Goal: Transaction & Acquisition: Purchase product/service

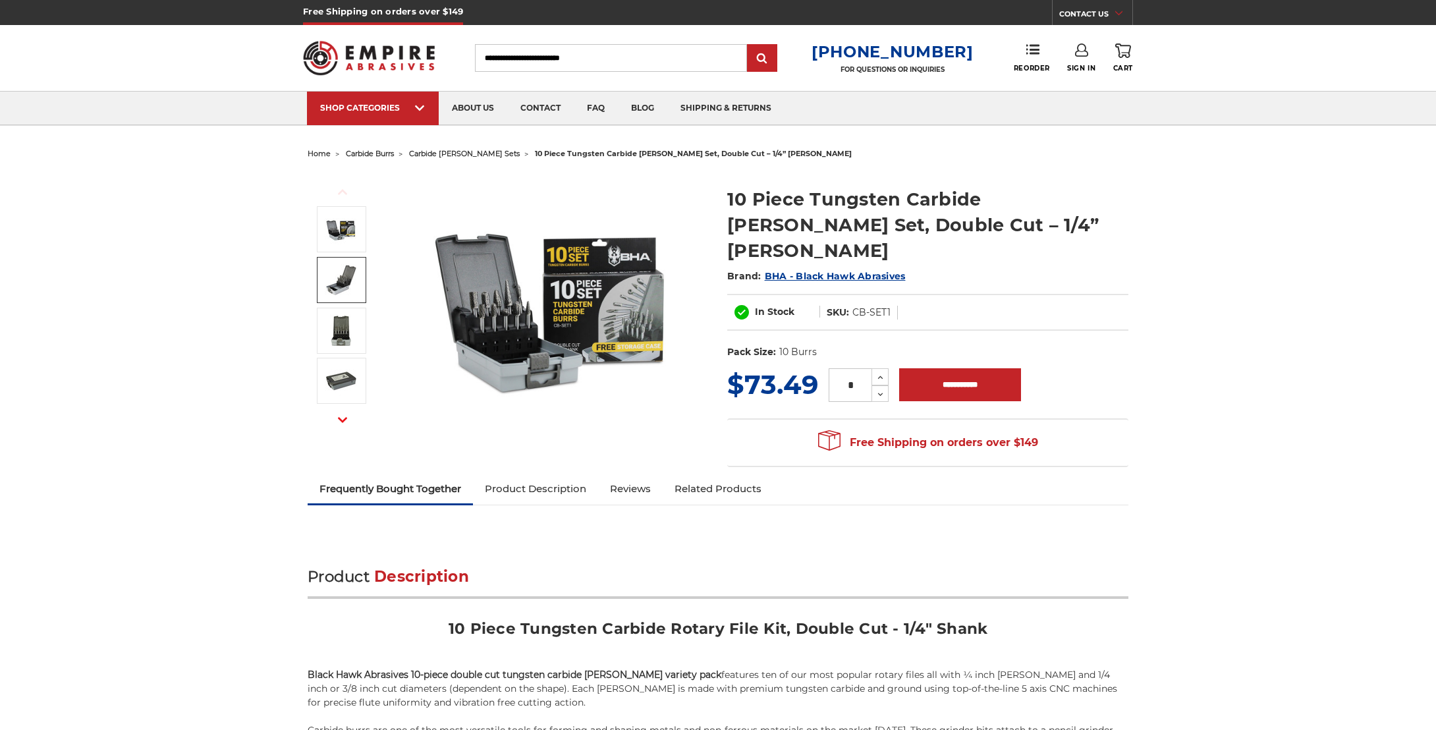
click at [351, 267] on img at bounding box center [341, 280] width 33 height 33
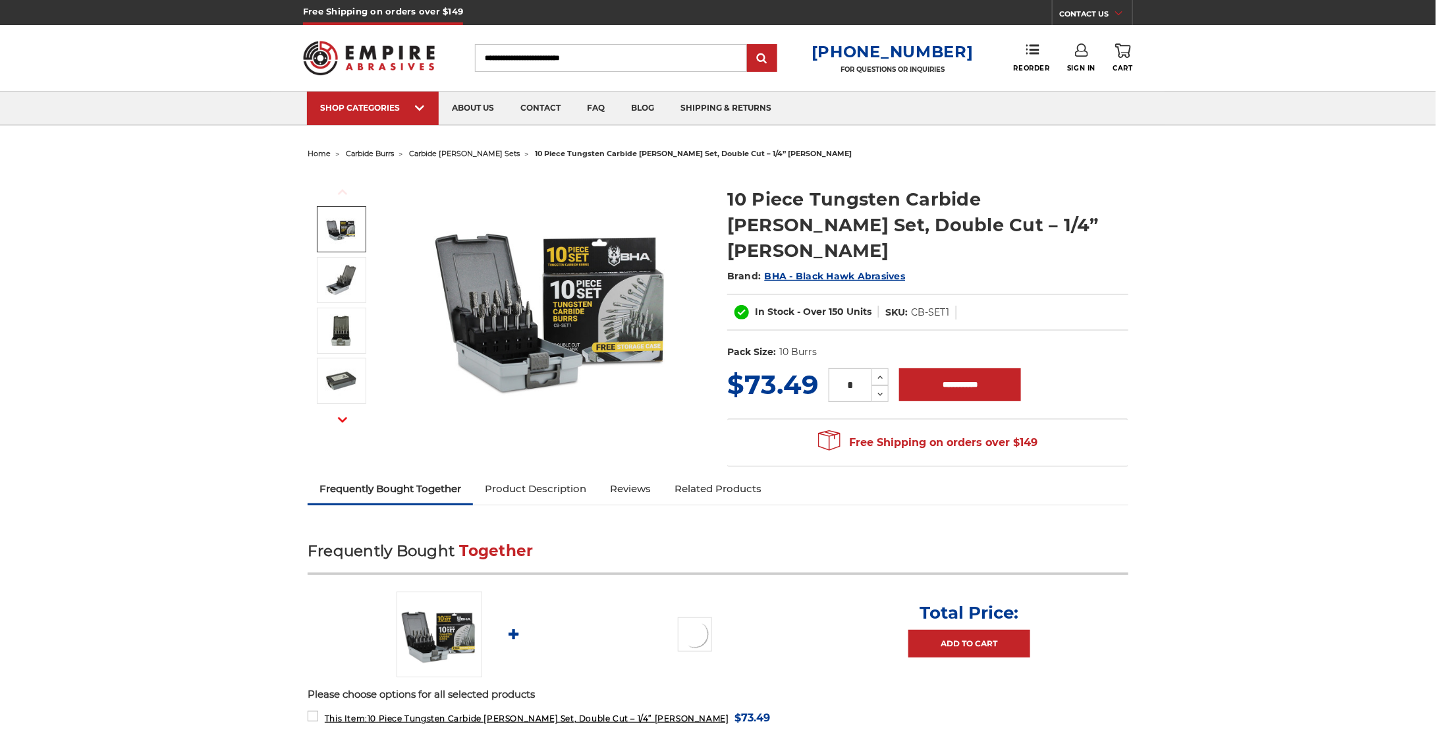
click at [351, 234] on img at bounding box center [341, 229] width 33 height 33
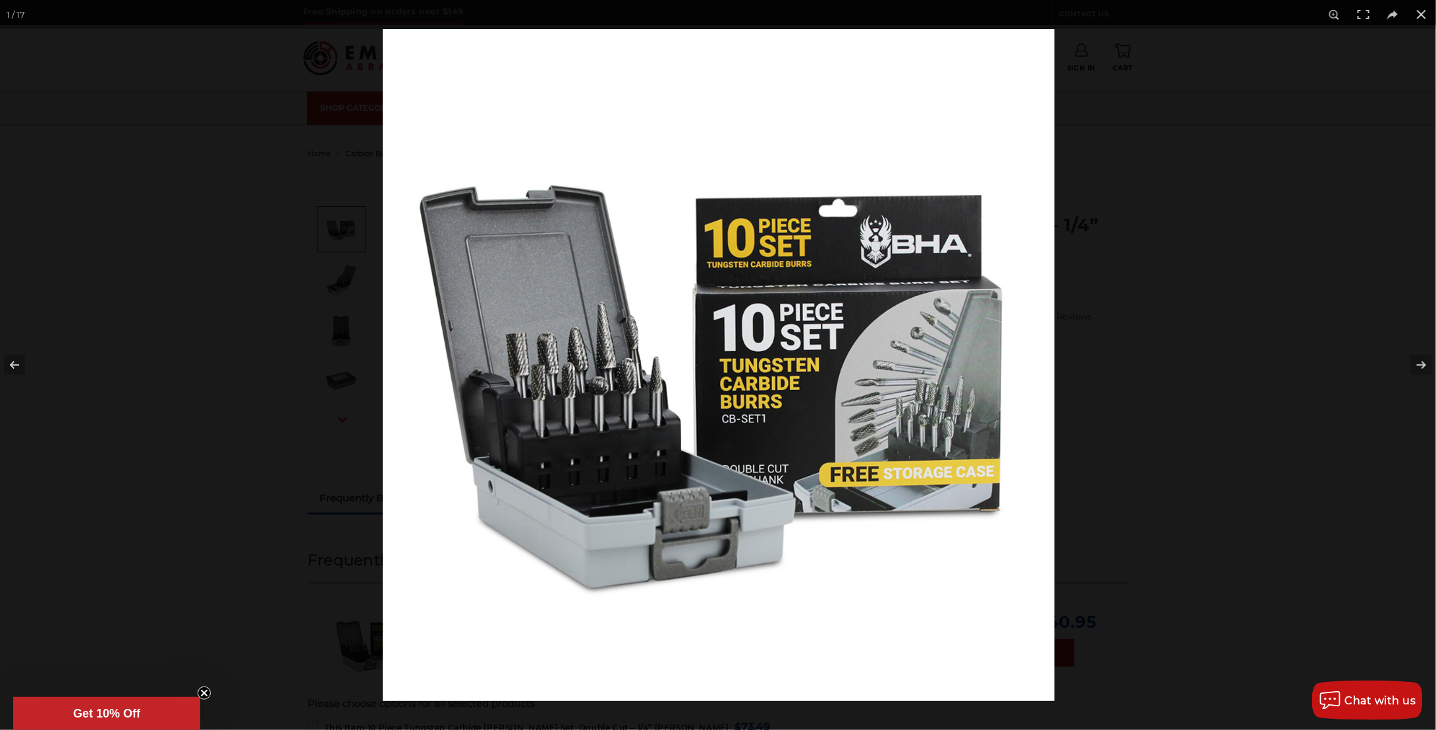
click at [697, 391] on img at bounding box center [719, 365] width 672 height 672
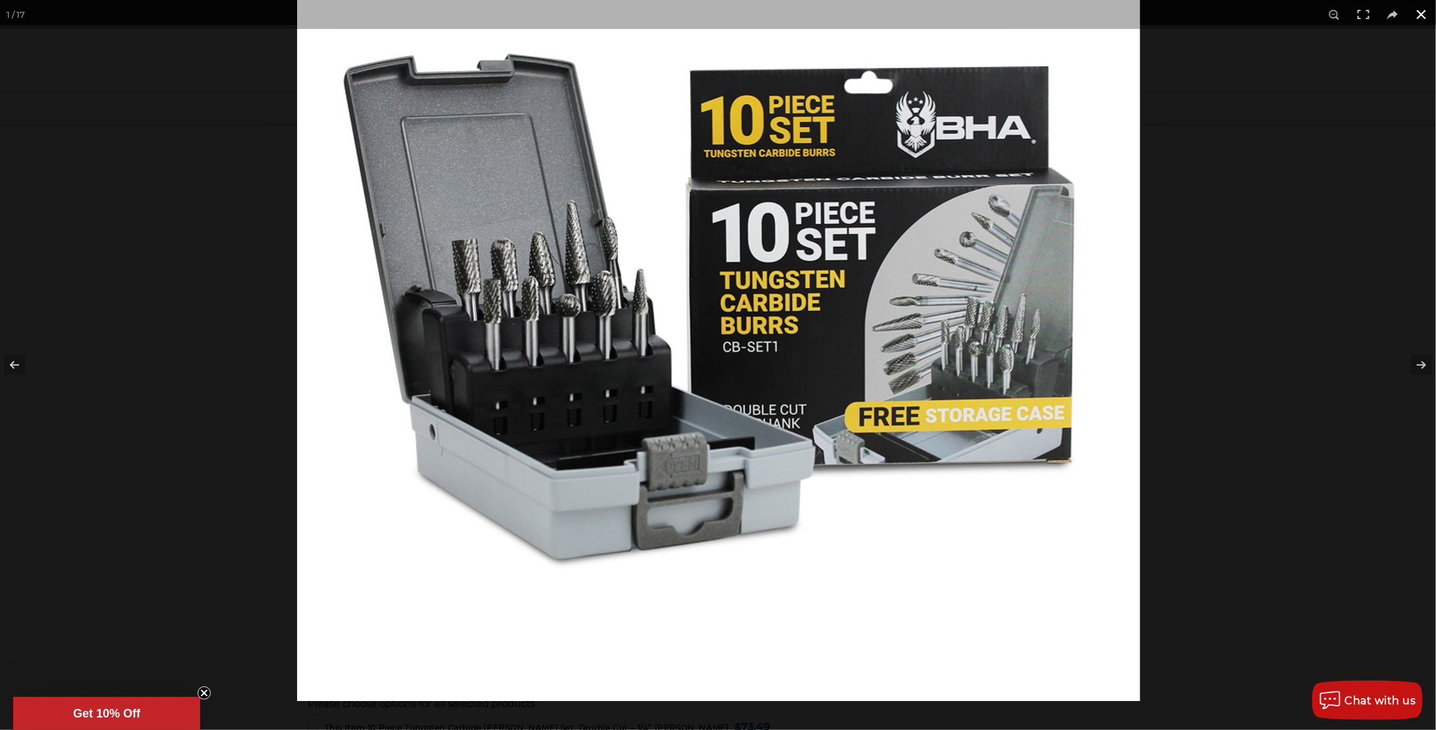
click at [169, 286] on div at bounding box center [718, 365] width 1436 height 730
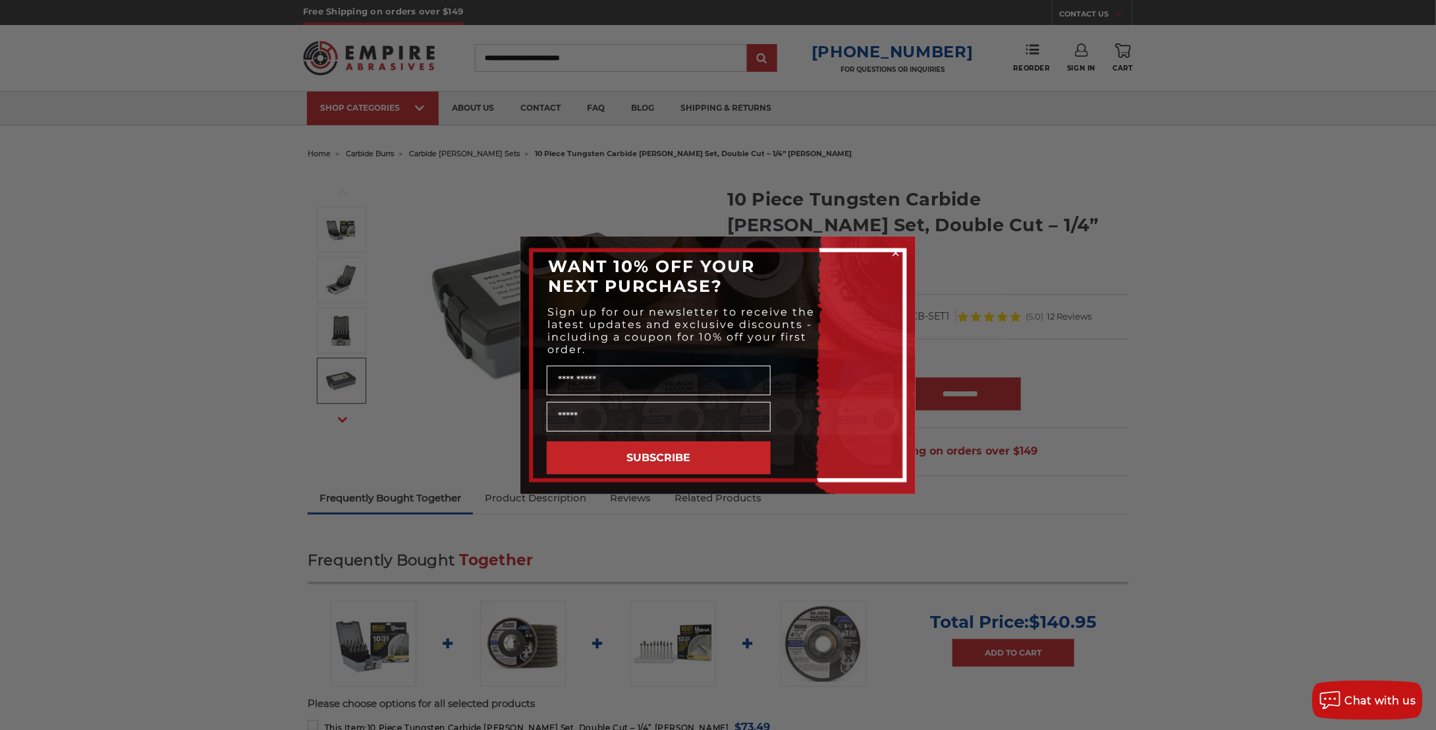
click at [888, 259] on div "WANT 10% OFF YOUR NEXT PURCHASE?" at bounding box center [718, 276] width 369 height 53
click at [891, 252] on circle "Close dialog" at bounding box center [896, 252] width 13 height 13
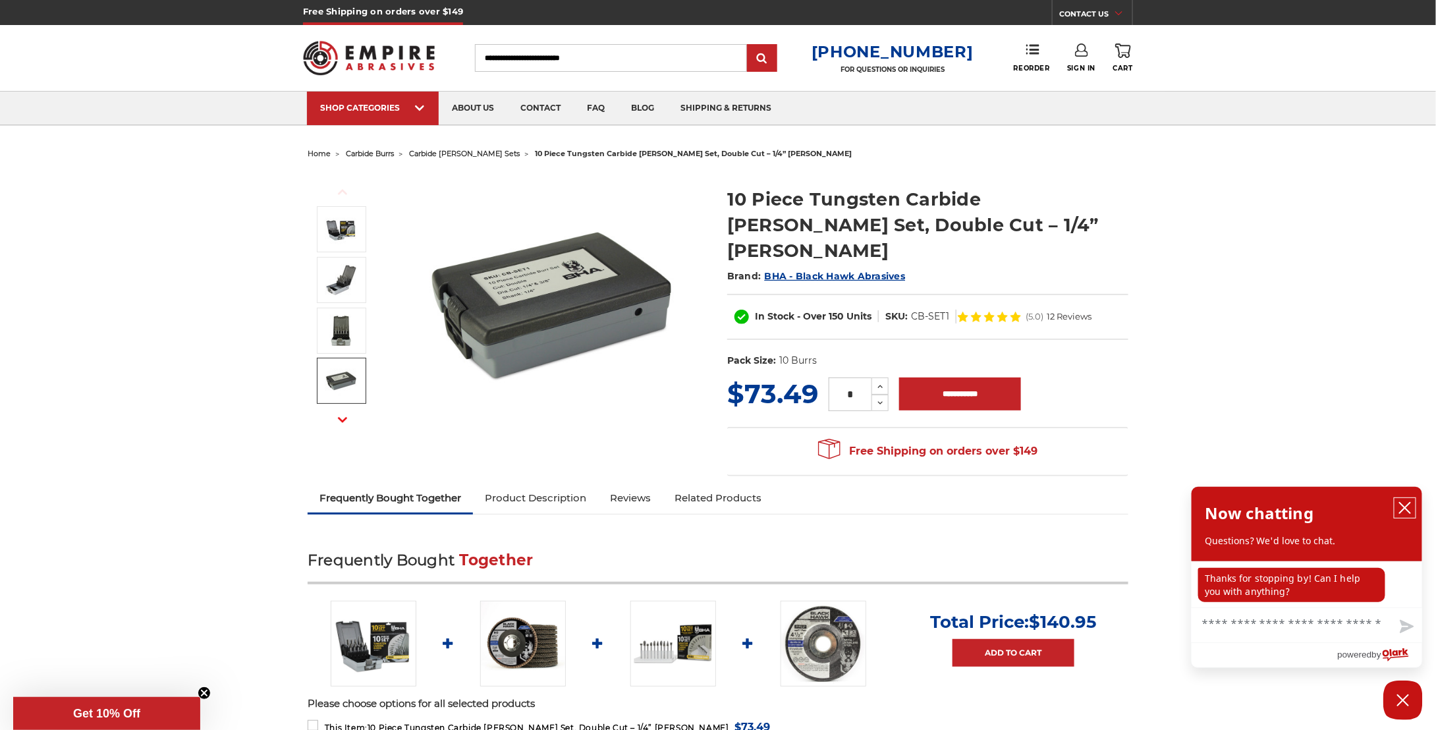
click at [1409, 505] on icon "close chatbox" at bounding box center [1405, 507] width 13 height 13
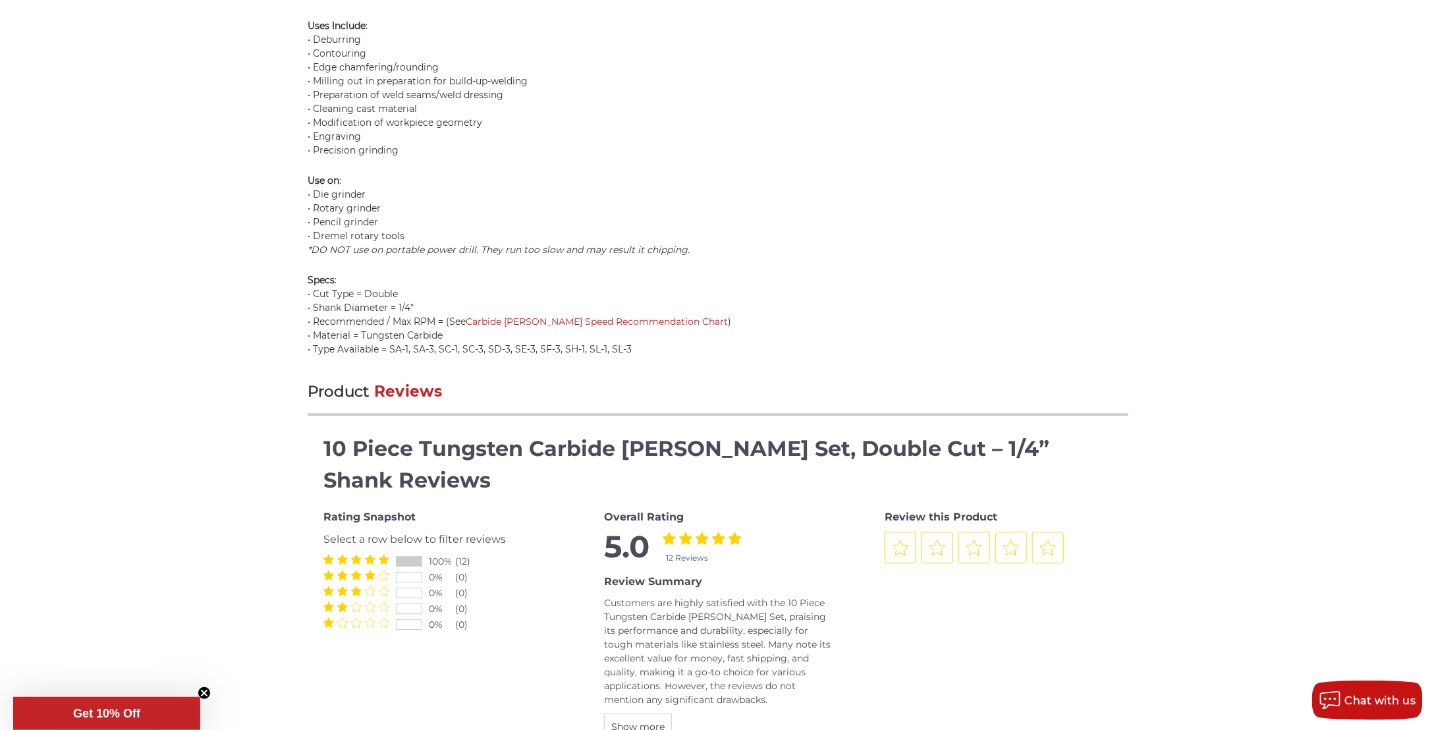
scroll to position [1647, 0]
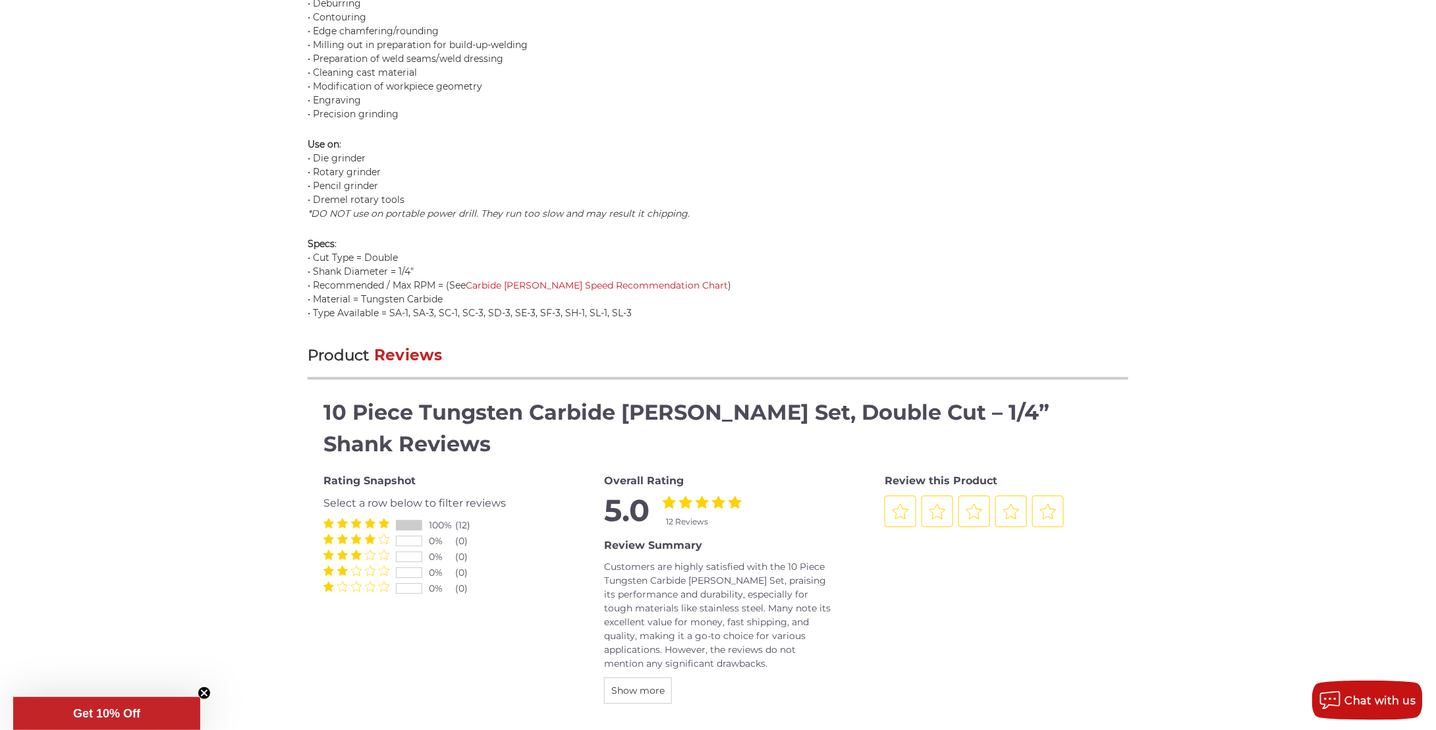
drag, startPoint x: 468, startPoint y: 470, endPoint x: 283, endPoint y: 457, distance: 185.6
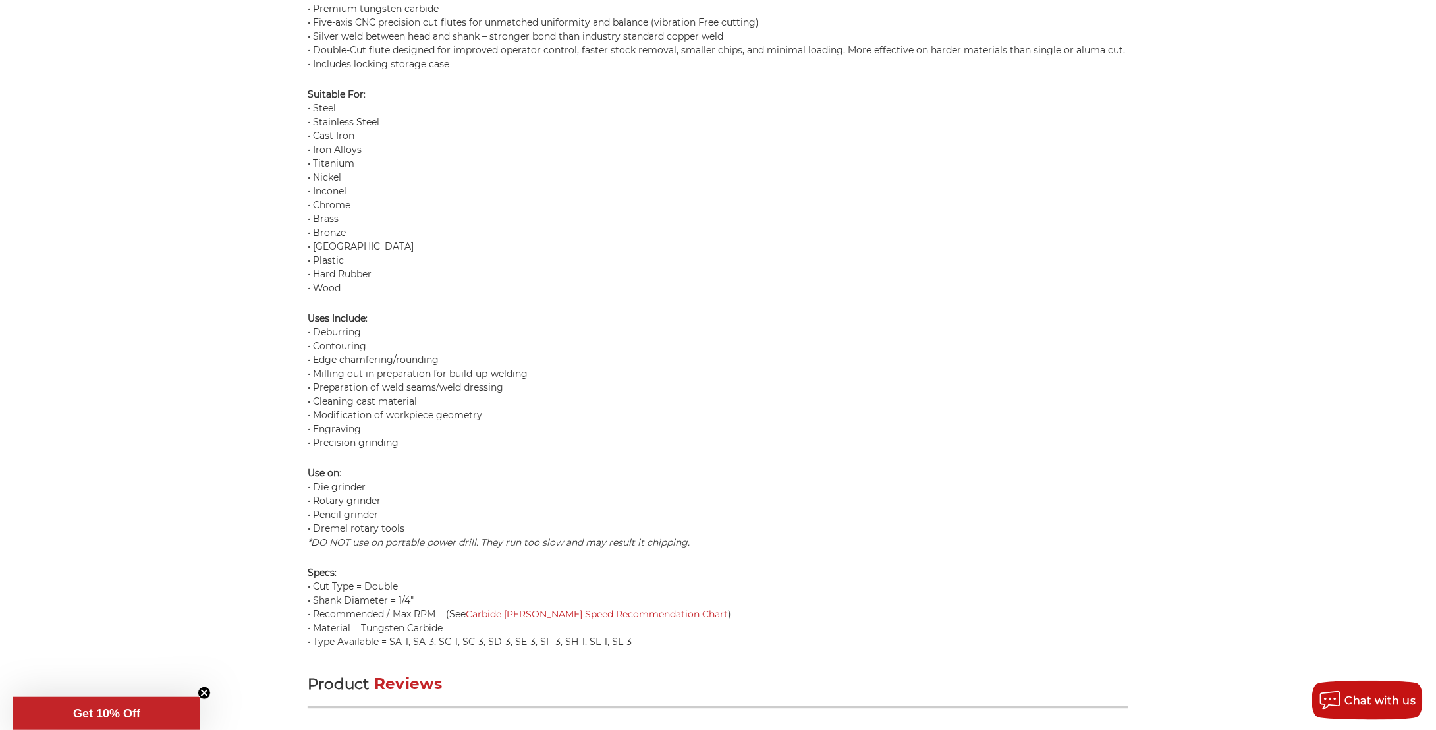
scroll to position [1120, 0]
